Goal: Find specific page/section: Find specific page/section

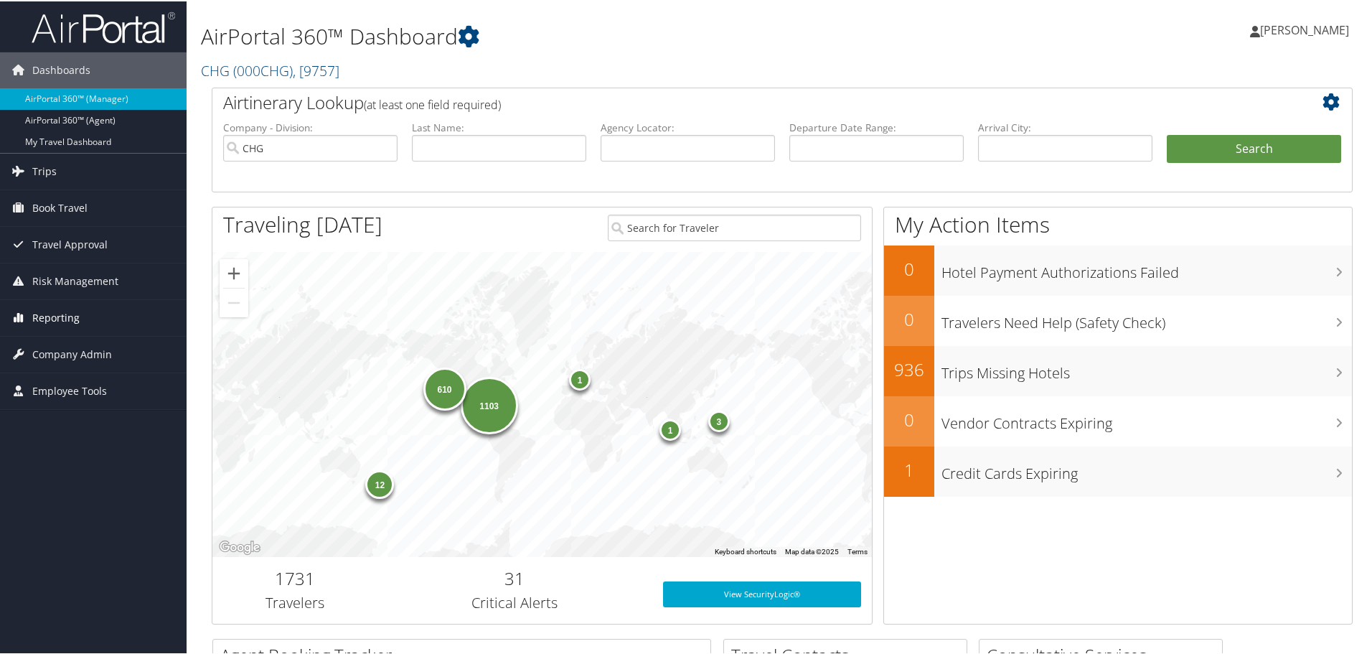
click at [57, 309] on span "Reporting" at bounding box center [55, 317] width 47 height 36
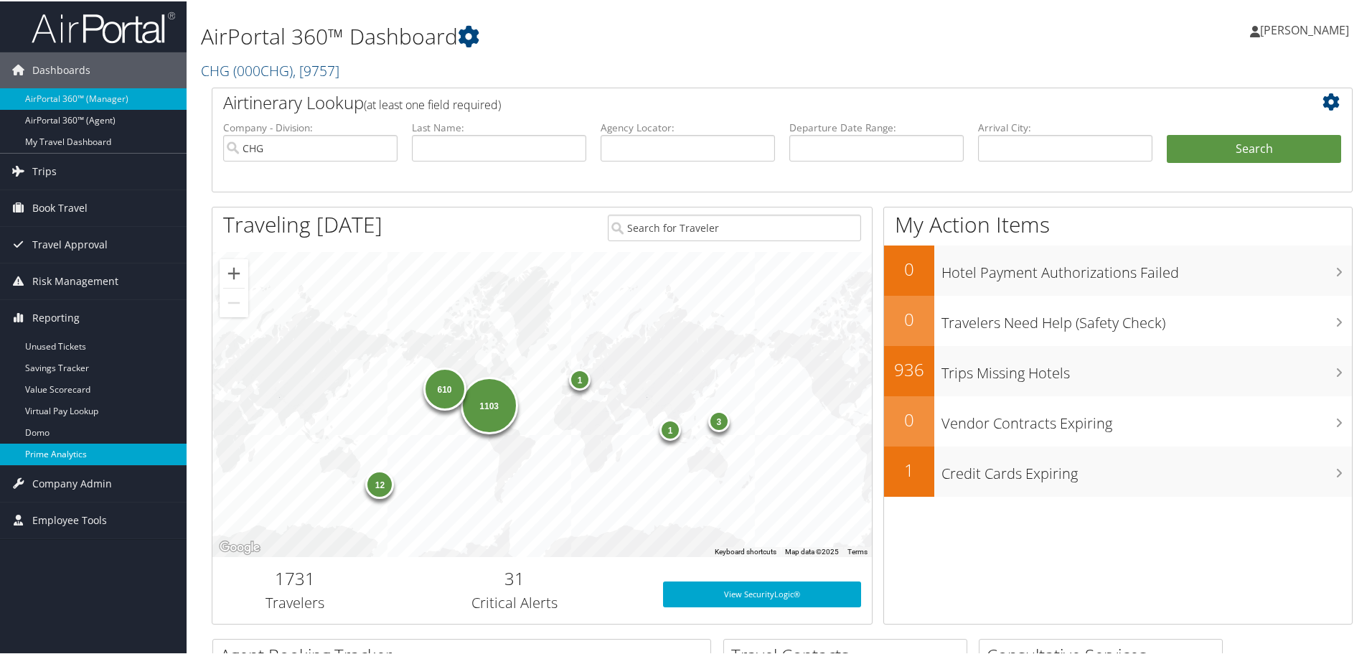
click at [53, 456] on link "Prime Analytics" at bounding box center [93, 453] width 187 height 22
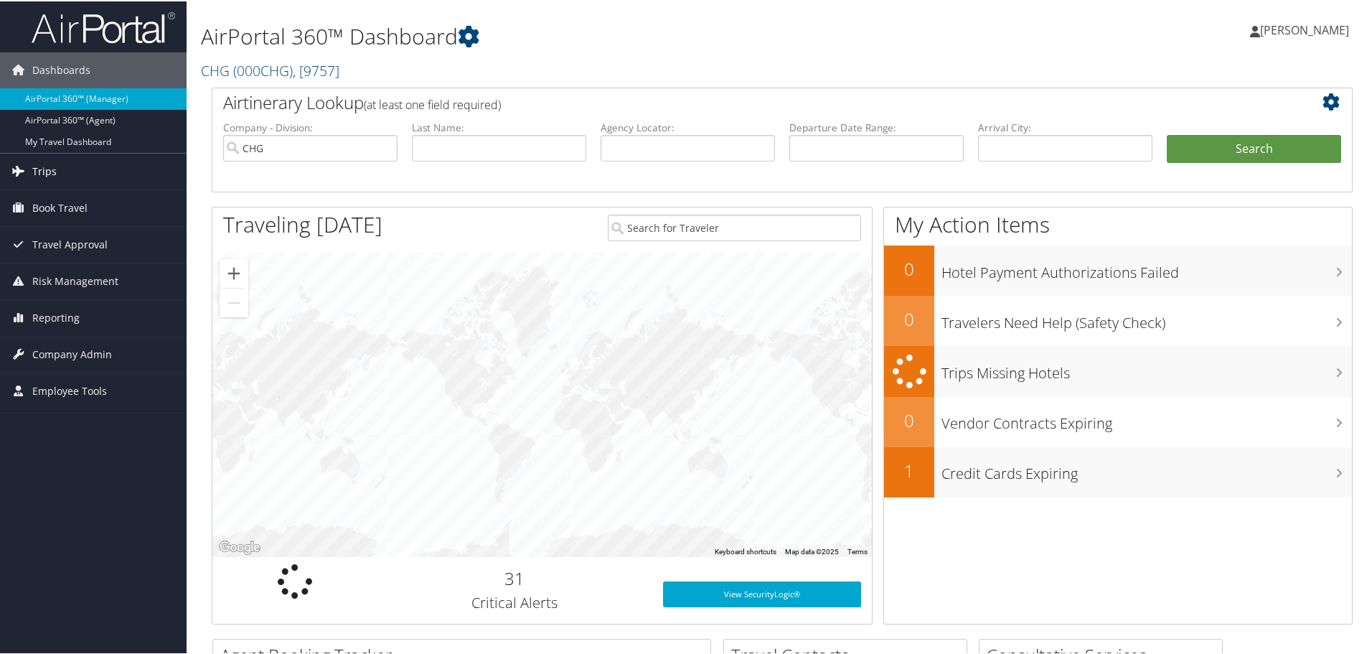
click at [56, 169] on link "Trips" at bounding box center [93, 170] width 187 height 36
click at [51, 421] on span "Reporting" at bounding box center [55, 424] width 47 height 36
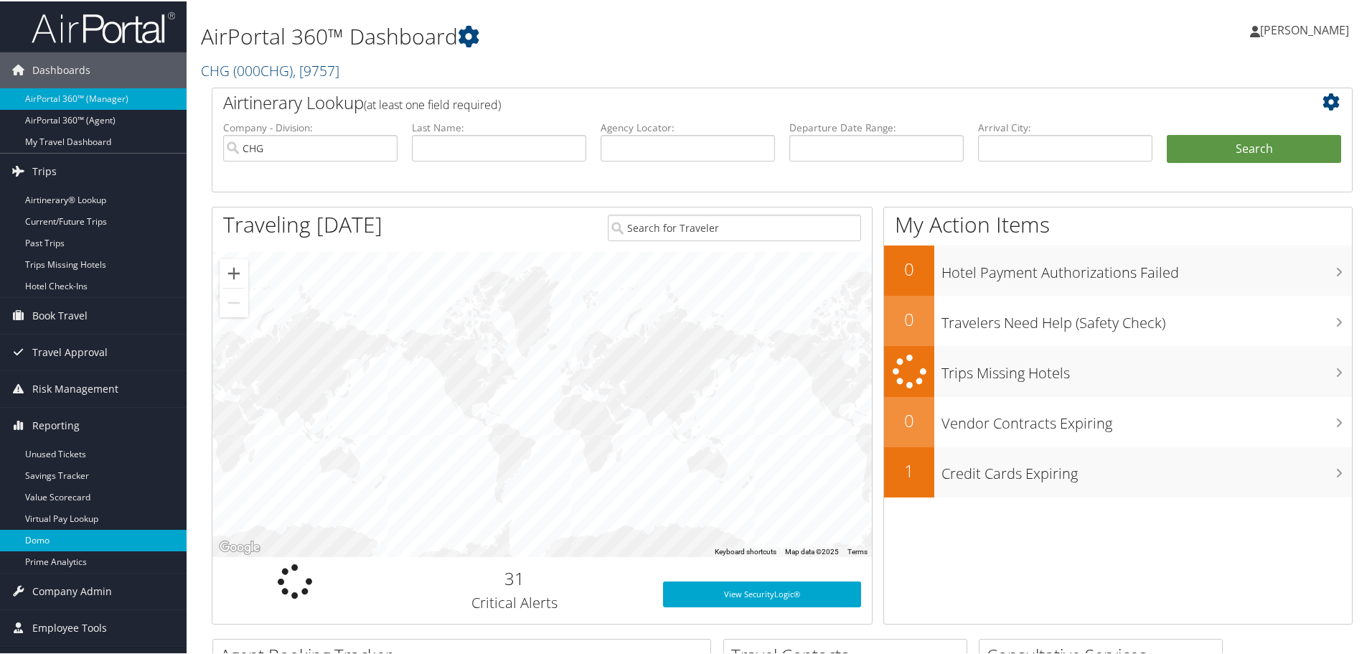
click at [50, 532] on link "Domo" at bounding box center [93, 539] width 187 height 22
